Goal: Learn about a topic: Learn about a topic

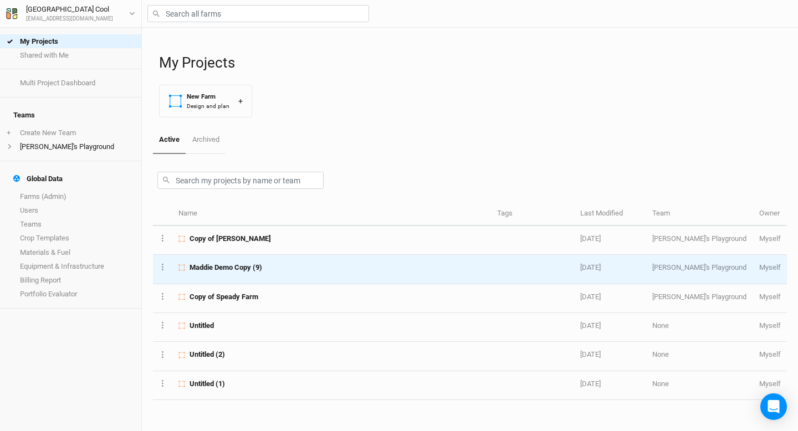
click at [221, 271] on span "Maddie Demo Copy (9)" at bounding box center [226, 268] width 73 height 10
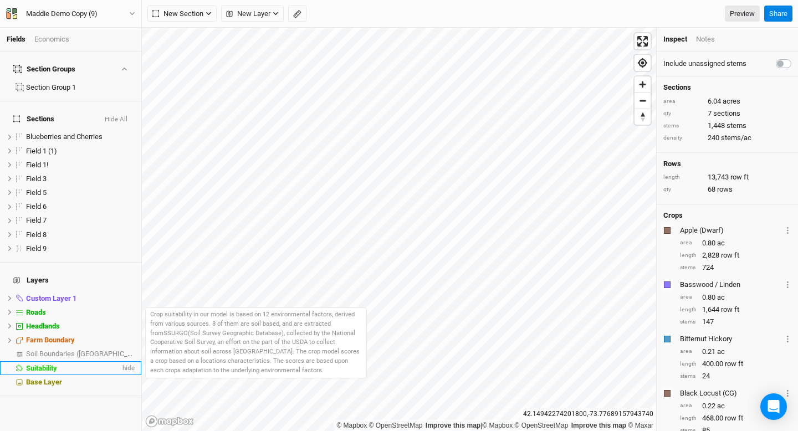
click at [72, 364] on div "Suitability" at bounding box center [73, 368] width 94 height 9
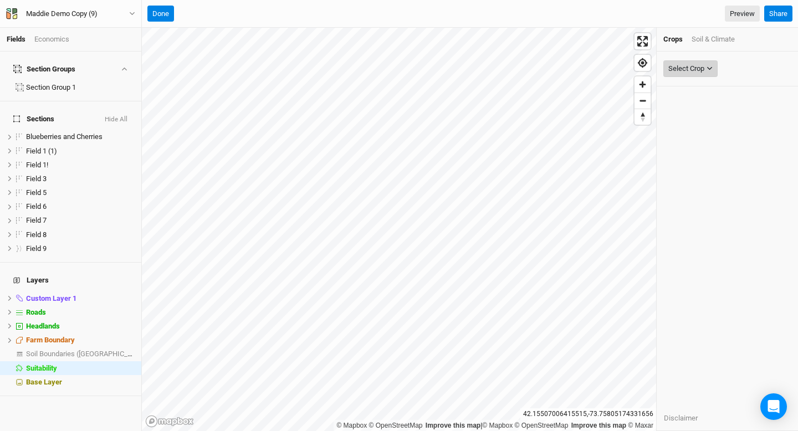
click at [692, 62] on button "Select Crop" at bounding box center [691, 68] width 54 height 17
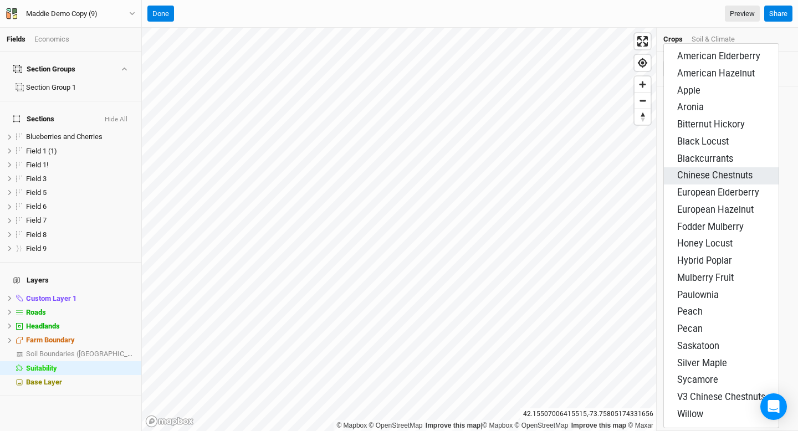
click at [690, 177] on span "Chinese Chestnuts" at bounding box center [714, 175] width 75 height 11
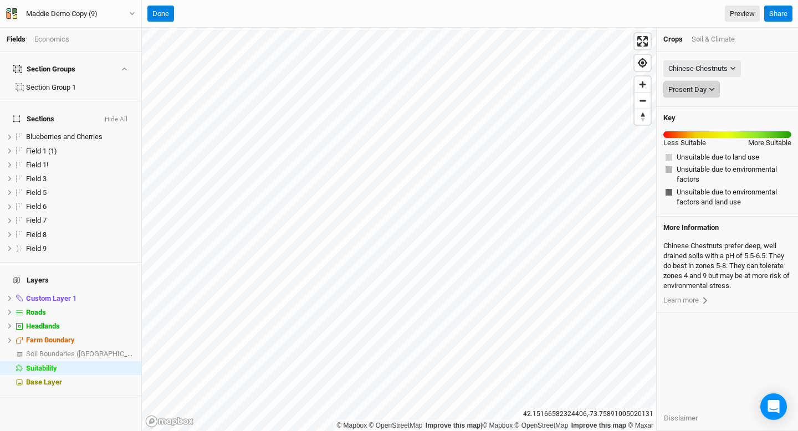
click at [696, 86] on div "Present Day" at bounding box center [688, 89] width 38 height 11
click at [700, 109] on span "[DATE]" at bounding box center [690, 111] width 27 height 11
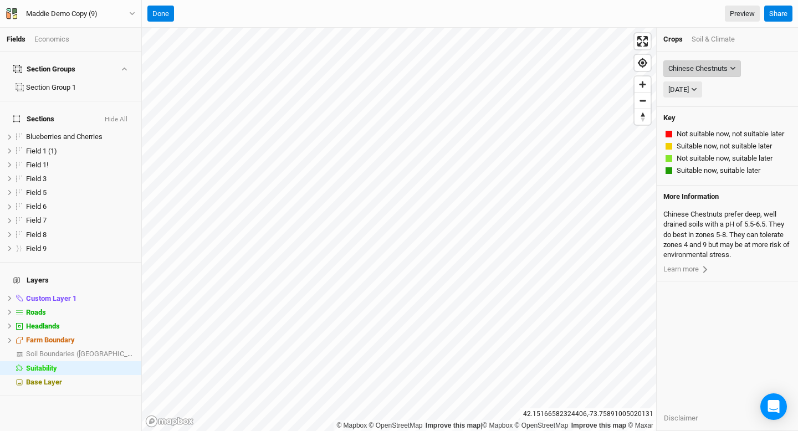
click at [697, 69] on div "Chinese Chestnuts" at bounding box center [698, 68] width 59 height 11
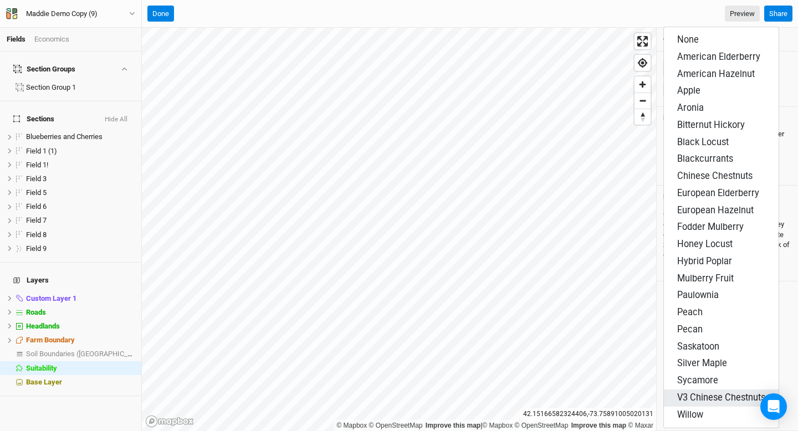
click at [689, 396] on span "V3 Chinese Chestnuts" at bounding box center [721, 397] width 88 height 11
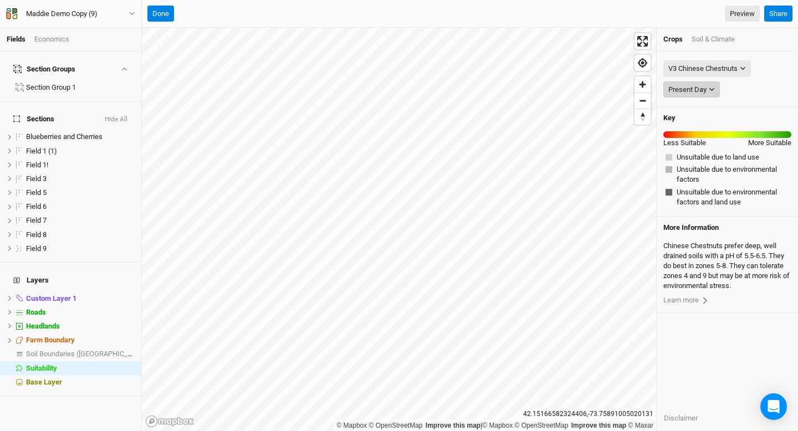
click at [677, 84] on div "Present Day" at bounding box center [688, 89] width 38 height 11
click at [751, 80] on div "Present Day" at bounding box center [728, 89] width 128 height 21
